Goal: Submit feedback/report problem

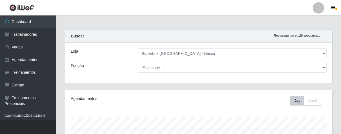
select select "206"
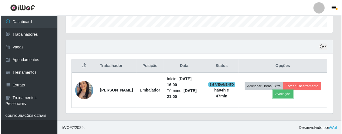
scroll to position [117, 267]
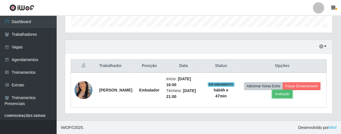
click at [292, 94] on button "Avaliação" at bounding box center [282, 94] width 20 height 8
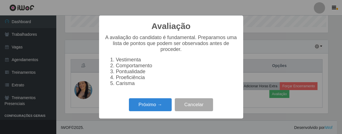
scroll to position [117, 264]
click at [166, 108] on button "Próximo →" at bounding box center [150, 104] width 43 height 13
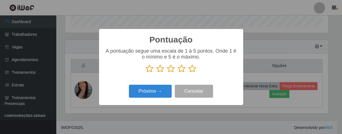
click at [195, 69] on icon at bounding box center [193, 69] width 8 height 8
click at [189, 73] on input "radio" at bounding box center [189, 73] width 0 height 0
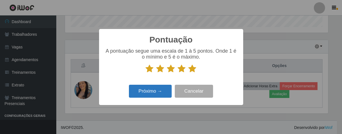
drag, startPoint x: 156, startPoint y: 100, endPoint x: 156, endPoint y: 97, distance: 2.9
click at [156, 99] on div "Próximo → Cancelar" at bounding box center [171, 91] width 133 height 16
click at [157, 95] on button "Próximo →" at bounding box center [150, 91] width 43 height 13
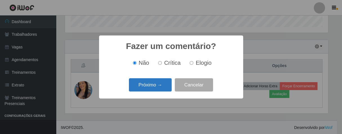
click at [160, 89] on button "Próximo →" at bounding box center [150, 84] width 43 height 13
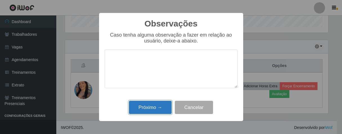
click at [158, 110] on button "Próximo →" at bounding box center [150, 107] width 43 height 13
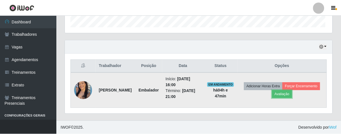
scroll to position [117, 267]
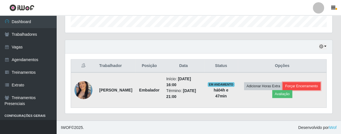
click at [283, 90] on button "Forçar Encerramento" at bounding box center [302, 86] width 38 height 8
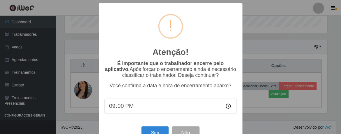
scroll to position [19, 0]
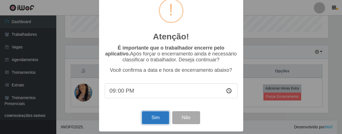
click at [153, 119] on button "Sim" at bounding box center [155, 117] width 27 height 13
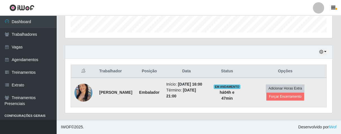
scroll to position [117, 264]
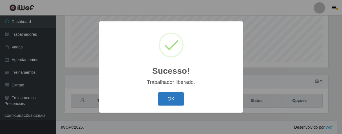
click at [173, 94] on button "OK" at bounding box center [171, 98] width 26 height 13
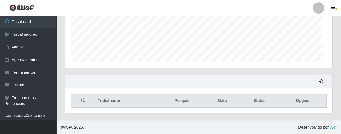
scroll to position [117, 267]
